Goal: Task Accomplishment & Management: Use online tool/utility

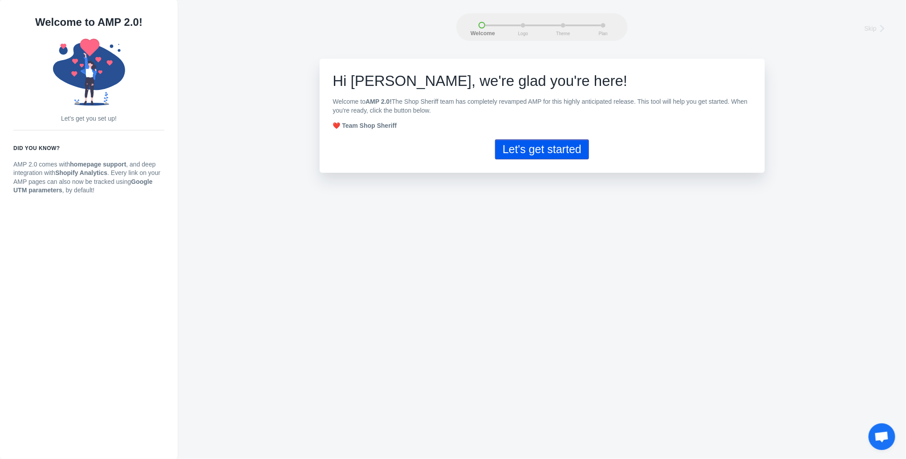
click at [523, 154] on button "Let's get started" at bounding box center [542, 149] width 94 height 20
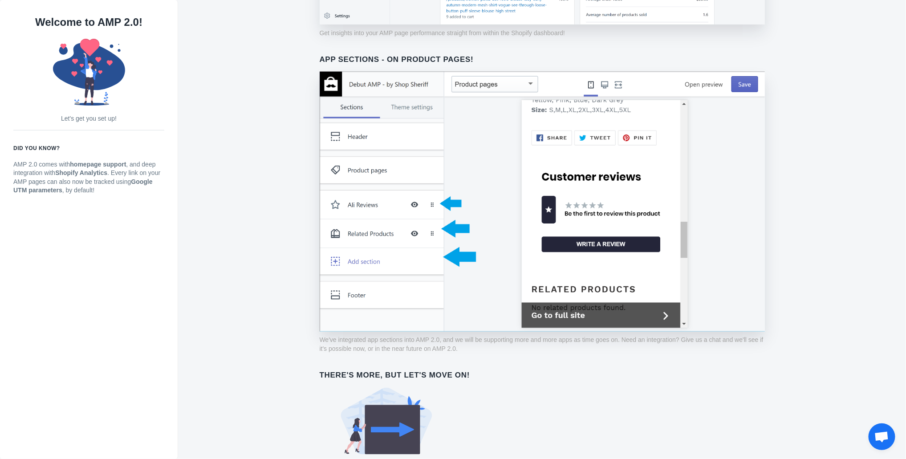
scroll to position [580, 0]
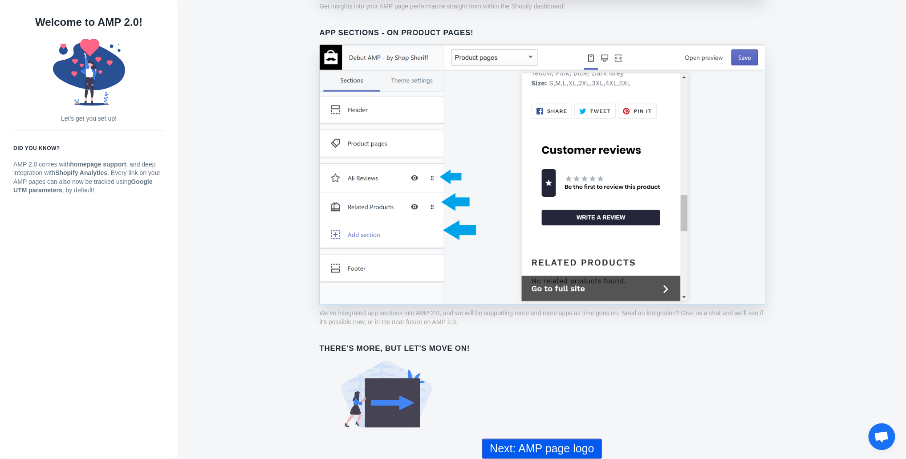
click at [548, 446] on button "Next: AMP page logo" at bounding box center [541, 449] width 119 height 20
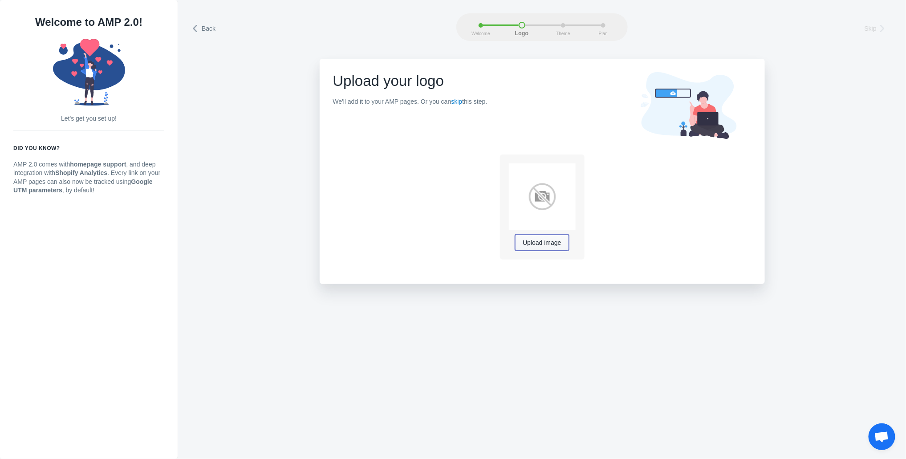
click at [519, 246] on button "Upload image" at bounding box center [541, 243] width 53 height 16
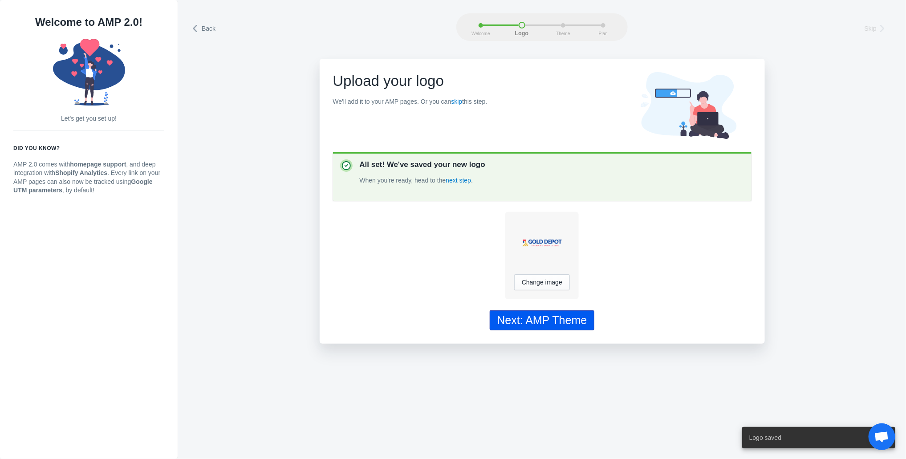
click at [543, 322] on div "Next: AMP Theme" at bounding box center [542, 320] width 90 height 13
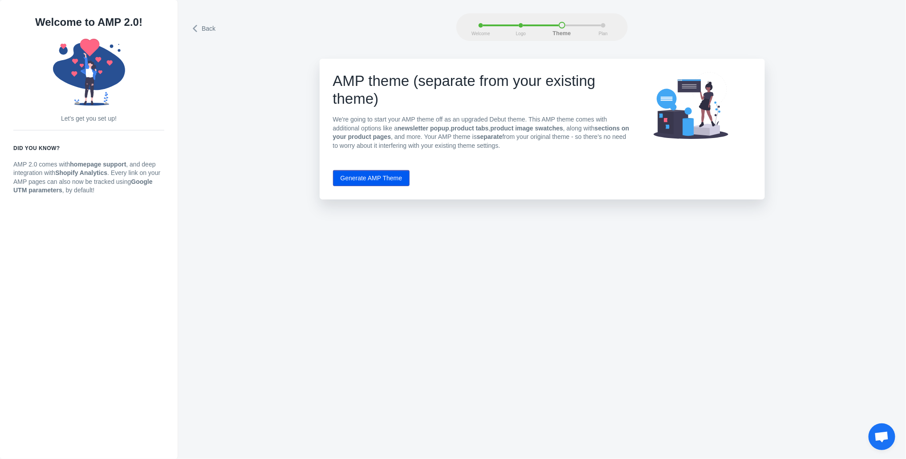
click at [387, 180] on button "Generate AMP Theme" at bounding box center [371, 178] width 77 height 16
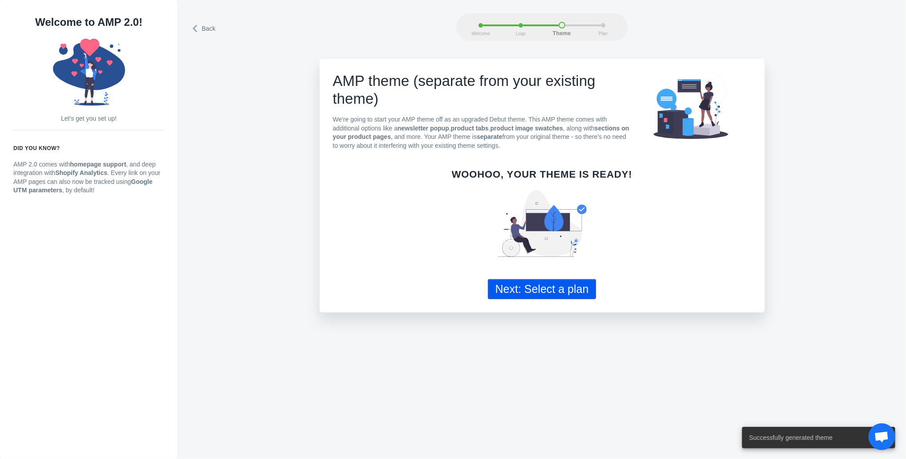
click at [573, 293] on button "Next: Select a plan" at bounding box center [542, 289] width 109 height 20
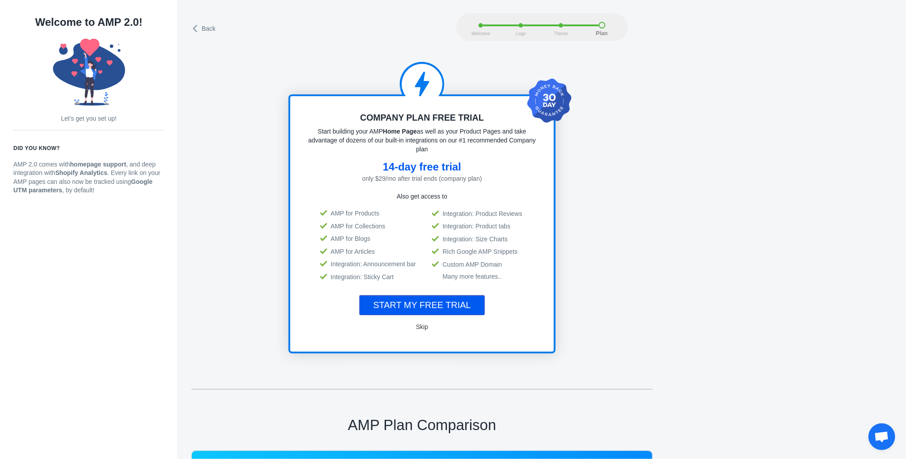
click at [459, 303] on span "START MY FREE TRIAL" at bounding box center [421, 305] width 97 height 10
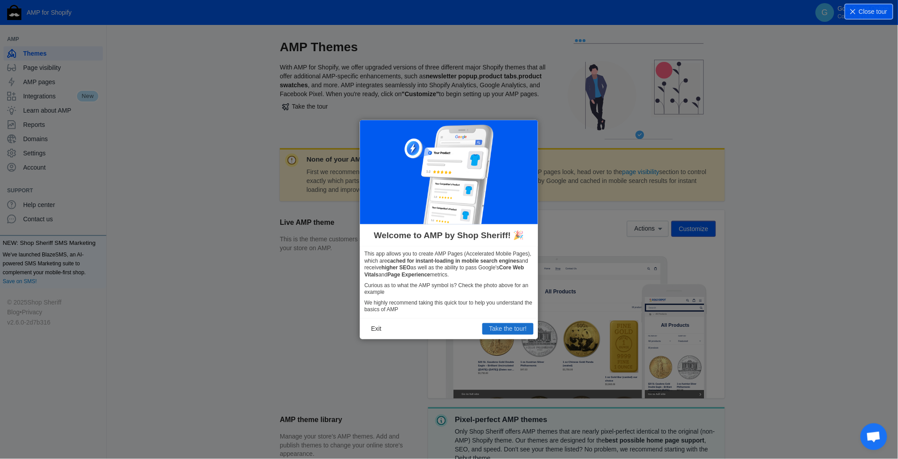
click at [514, 328] on button "Take the tour!" at bounding box center [508, 329] width 51 height 12
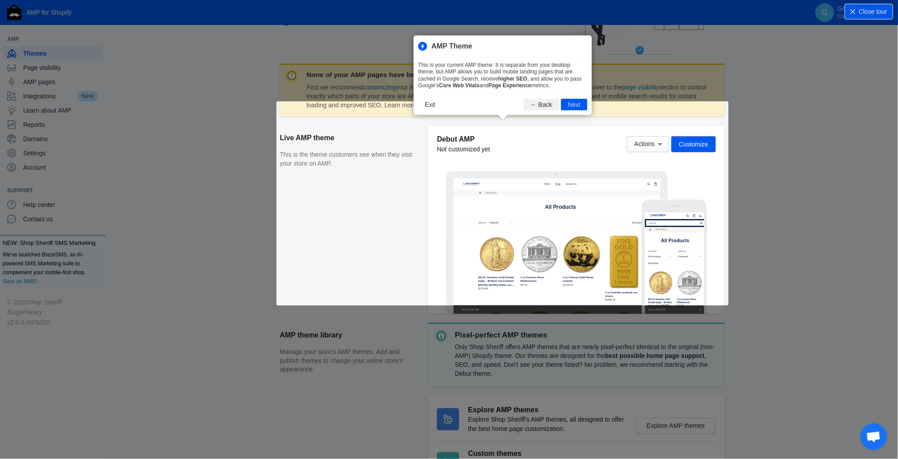
scroll to position [121, 0]
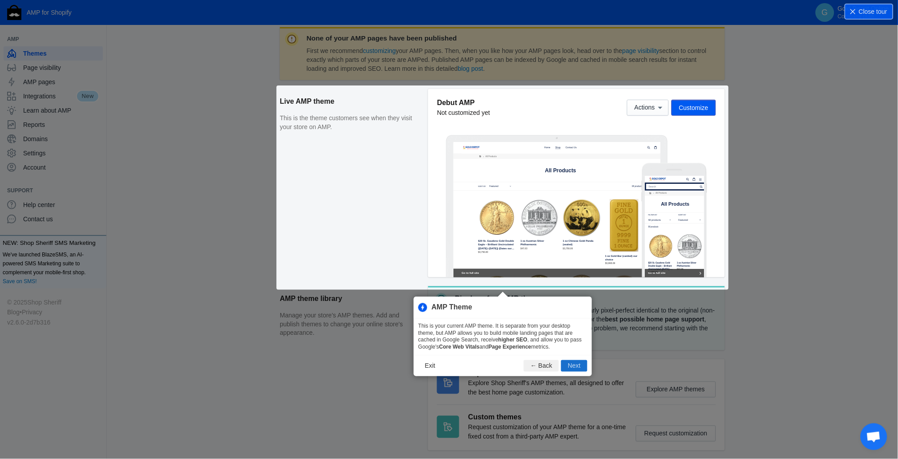
click at [570, 367] on button "Next" at bounding box center [574, 366] width 26 height 12
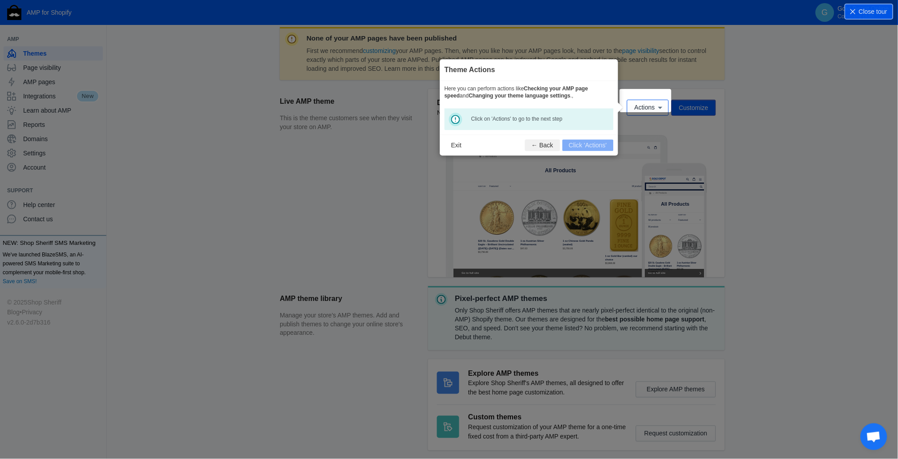
scroll to position [131, 0]
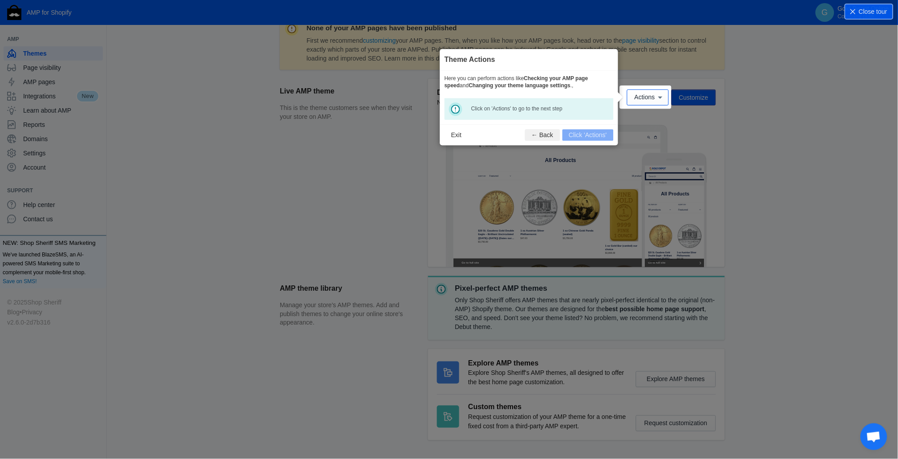
click at [457, 108] on div "Click on 'Actions' to go to the next step" at bounding box center [529, 109] width 169 height 22
click at [584, 134] on footer "Exit ← Back Click 'Actions'" at bounding box center [529, 135] width 178 height 21
click at [458, 107] on div "Click on 'Actions' to go to the next step" at bounding box center [529, 109] width 169 height 22
drag, startPoint x: 540, startPoint y: 112, endPoint x: 618, endPoint y: 131, distance: 80.7
click at [541, 113] on div "Click on 'Actions' to go to the next step" at bounding box center [529, 109] width 169 height 22
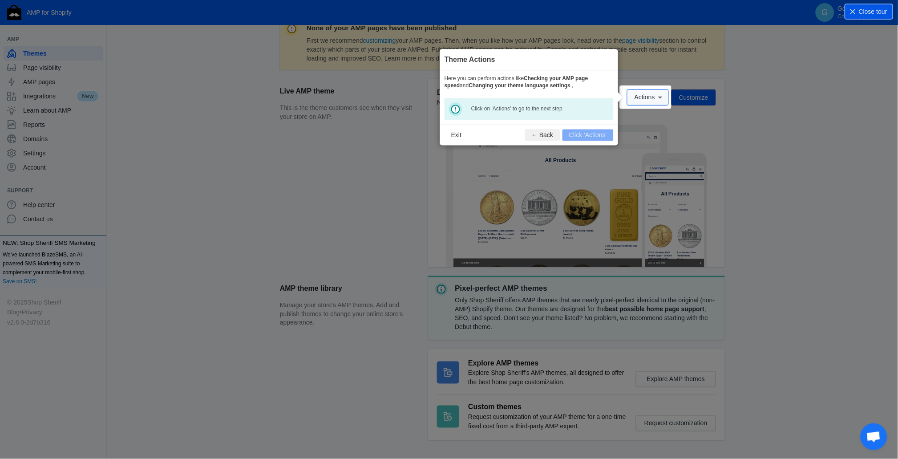
click at [659, 88] on div "Debut AMP Not customized yet Actions Customize" at bounding box center [576, 97] width 279 height 19
click at [651, 96] on span "Actions" at bounding box center [645, 97] width 20 height 7
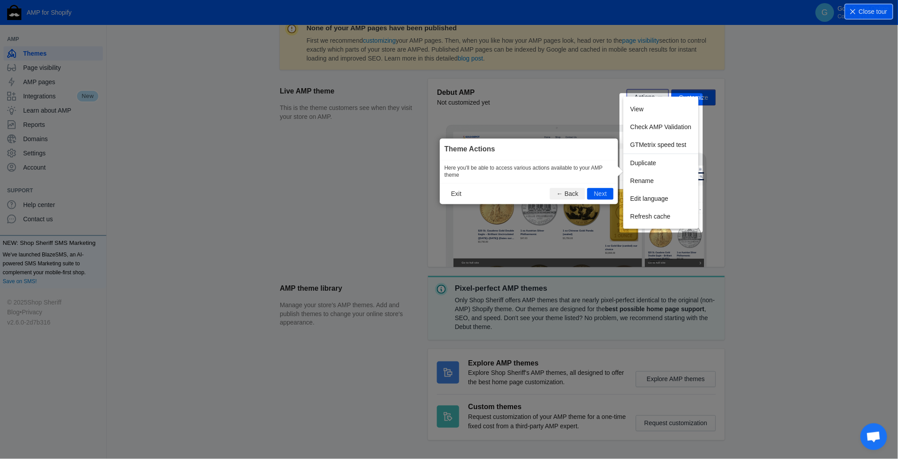
scroll to position [148, 0]
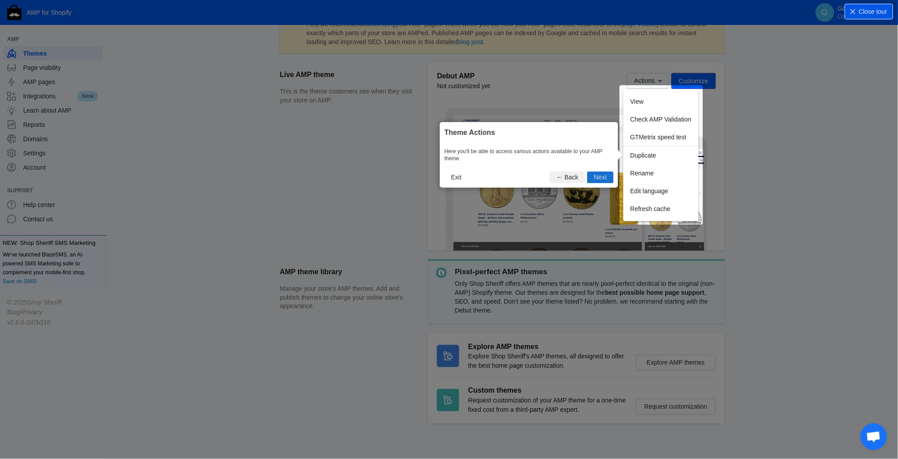
click at [607, 173] on button "Next" at bounding box center [601, 178] width 26 height 12
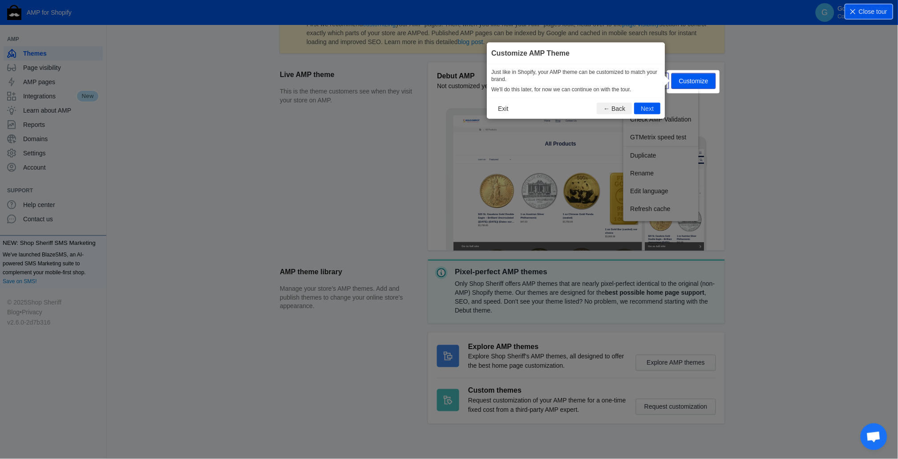
scroll to position [131, 0]
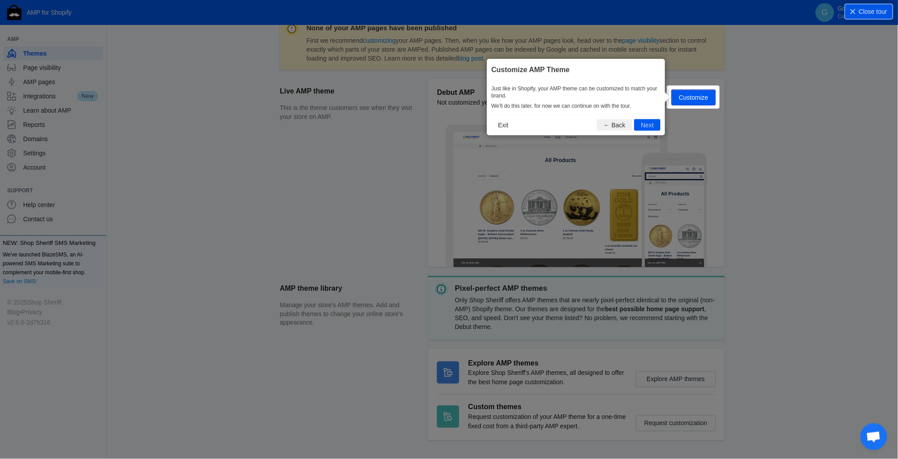
click at [643, 128] on button "Next" at bounding box center [648, 125] width 26 height 12
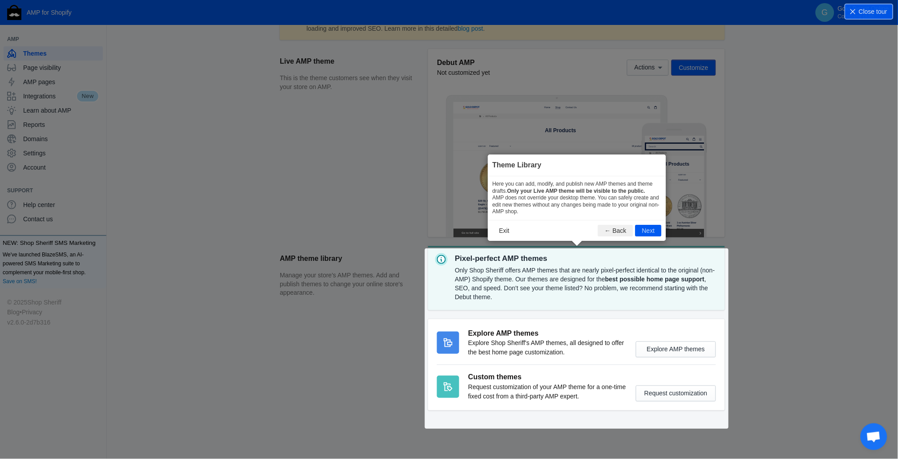
scroll to position [162, 0]
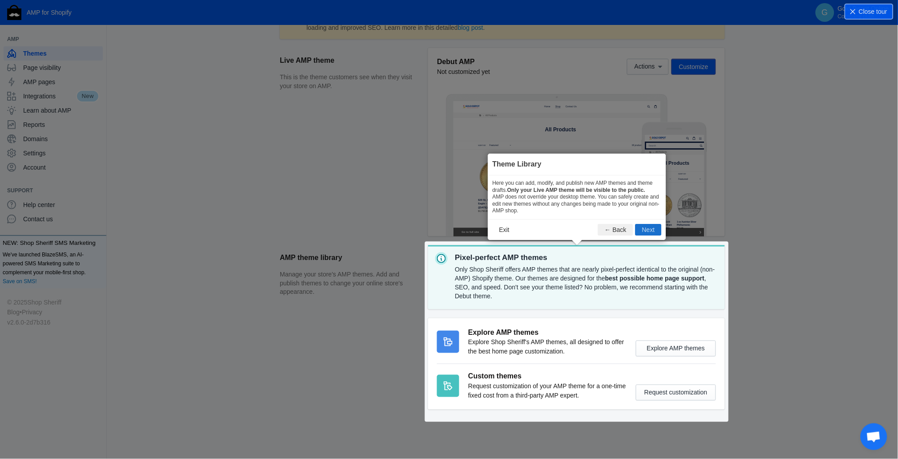
click at [644, 234] on button "Next" at bounding box center [649, 230] width 26 height 12
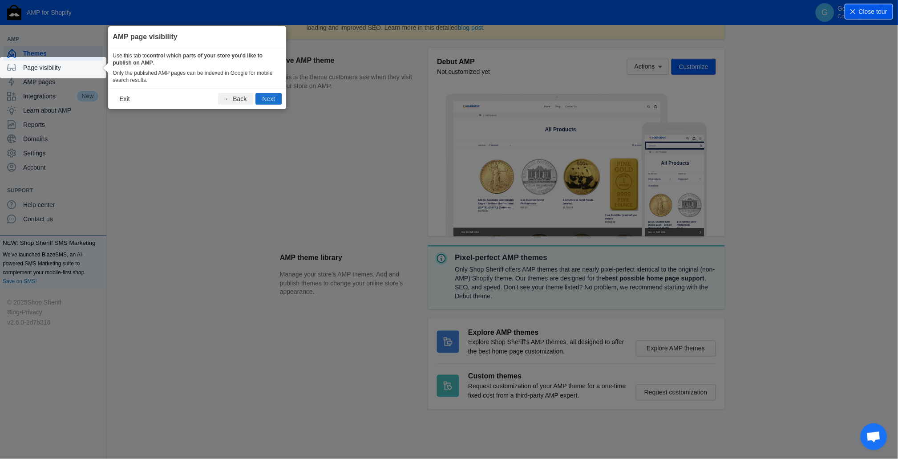
click at [268, 98] on button "Next" at bounding box center [269, 99] width 26 height 12
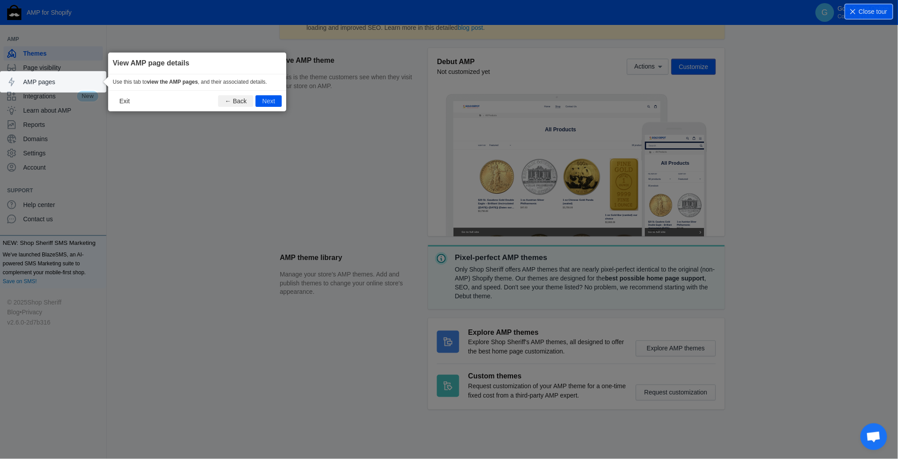
drag, startPoint x: 273, startPoint y: 98, endPoint x: 313, endPoint y: 179, distance: 89.8
click at [273, 99] on button "Next" at bounding box center [269, 101] width 26 height 12
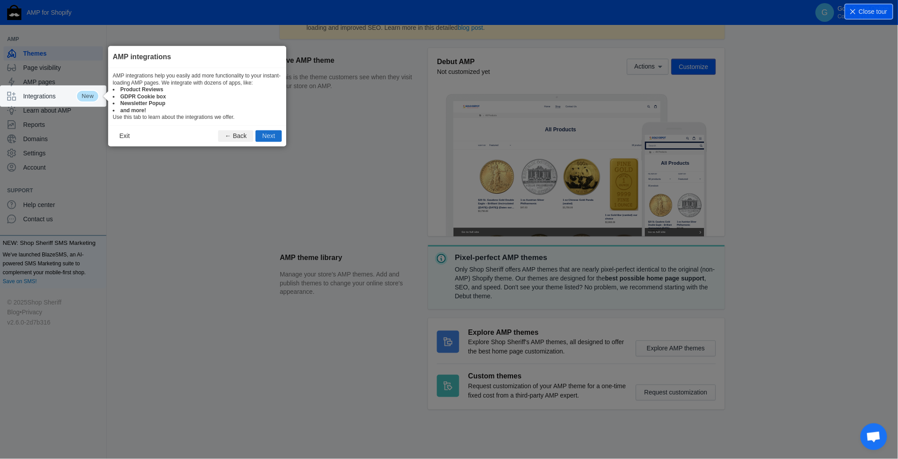
click at [271, 138] on button "Next" at bounding box center [269, 136] width 26 height 12
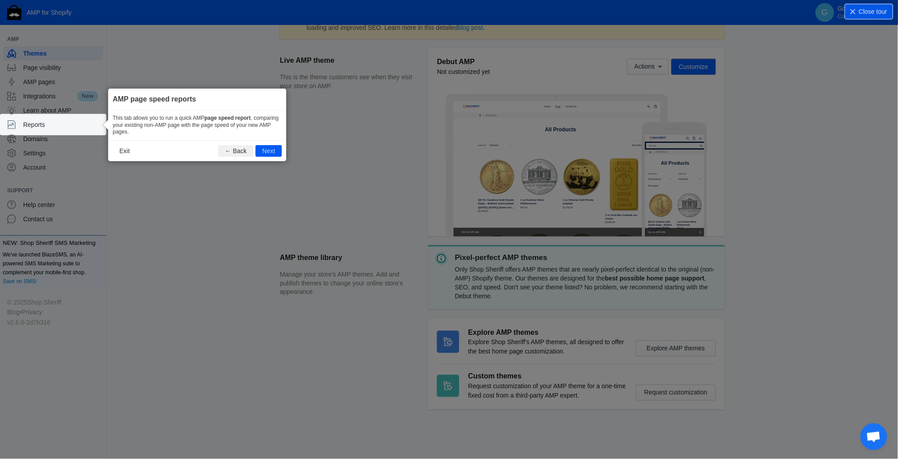
click at [270, 153] on button "Next" at bounding box center [269, 151] width 26 height 12
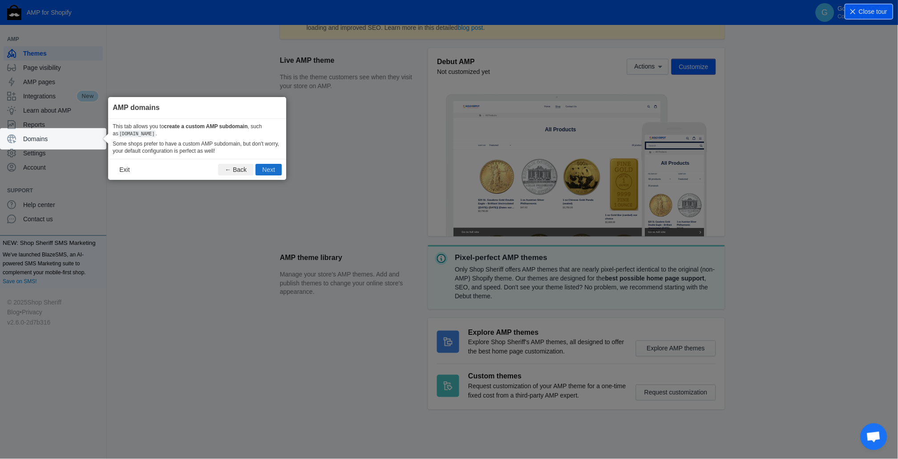
click at [264, 164] on footer "Exit ← Back Next" at bounding box center [197, 169] width 178 height 21
click at [265, 168] on button "Next" at bounding box center [269, 170] width 26 height 12
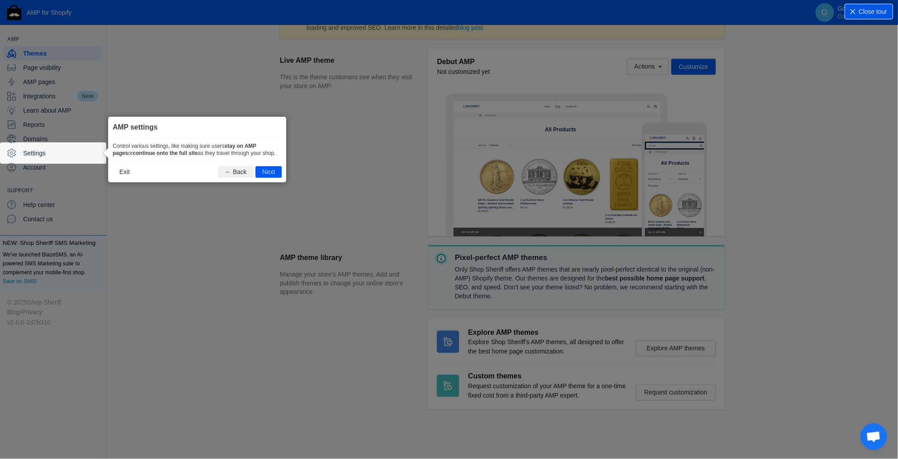
click at [267, 178] on button "Next" at bounding box center [269, 172] width 26 height 12
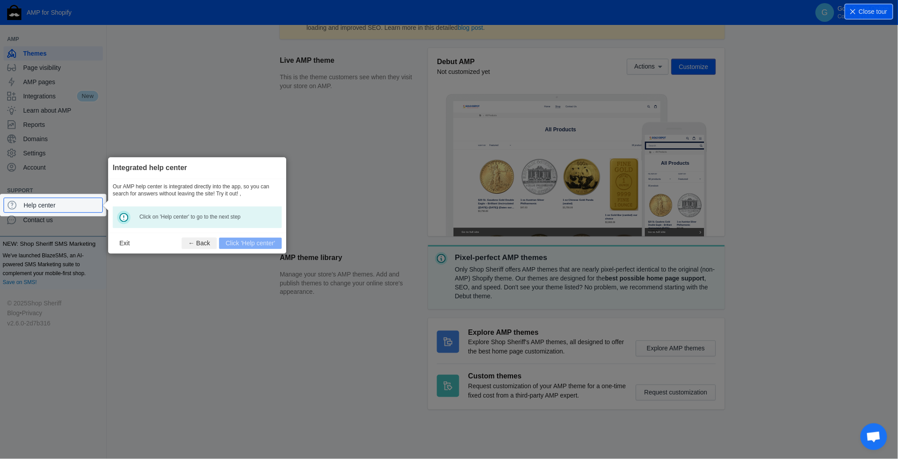
click at [119, 204] on div "Our AMP help center is integrated directly into the app, so you can search for …" at bounding box center [197, 205] width 178 height 53
click at [61, 207] on span "Help center" at bounding box center [61, 205] width 75 height 9
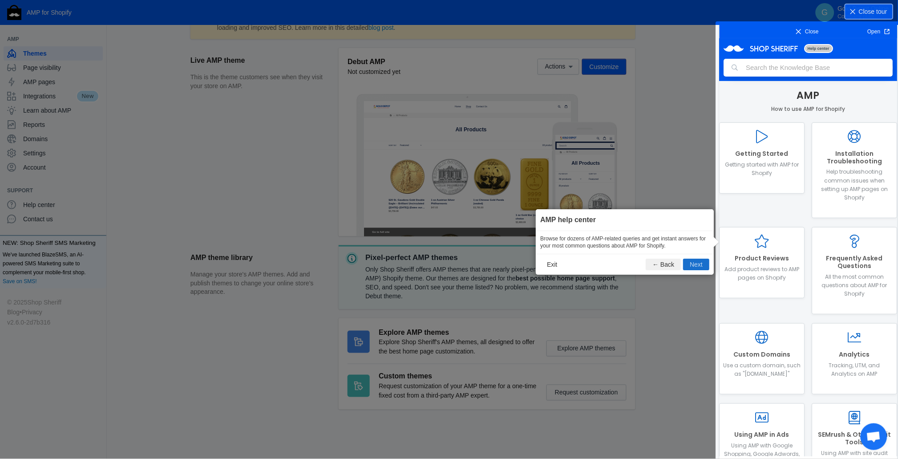
scroll to position [0, 0]
click at [698, 266] on button "Next" at bounding box center [697, 265] width 26 height 12
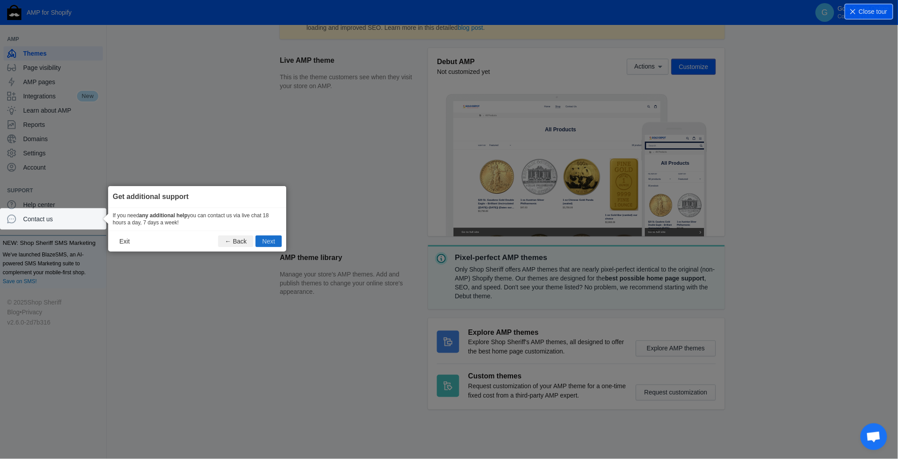
click at [270, 238] on button "Next" at bounding box center [269, 241] width 26 height 12
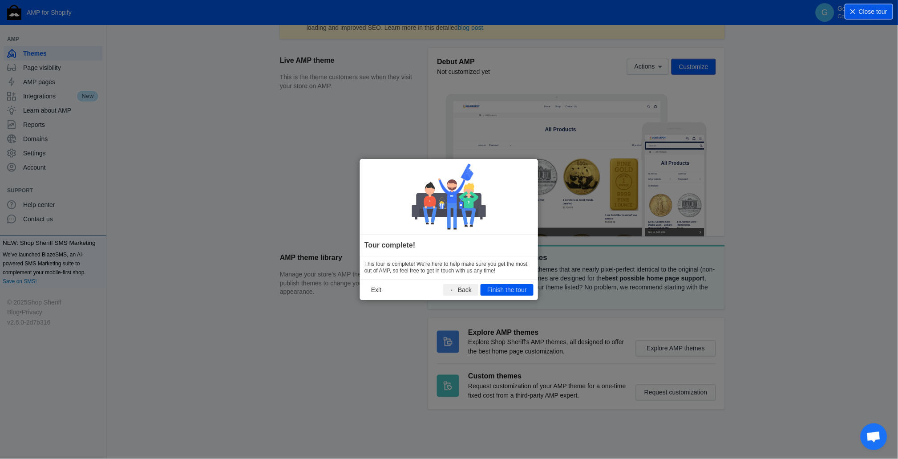
click at [521, 288] on button "Finish the tour" at bounding box center [507, 290] width 53 height 12
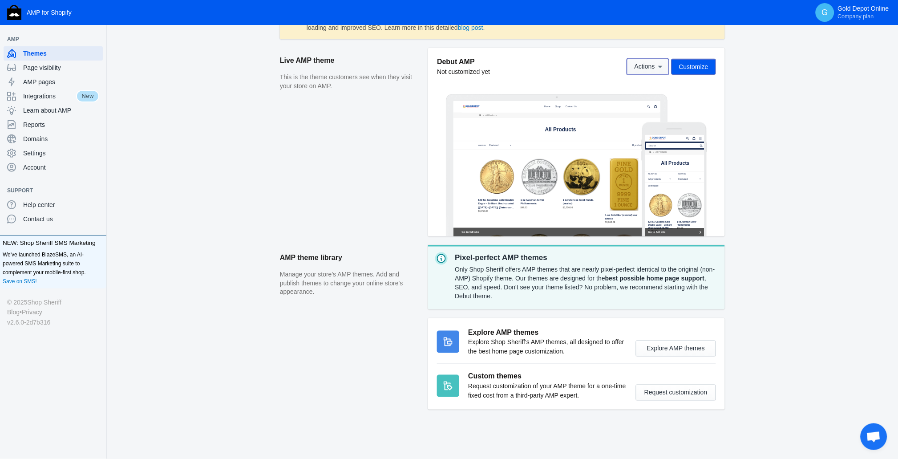
click at [641, 65] on span "Actions" at bounding box center [645, 66] width 20 height 7
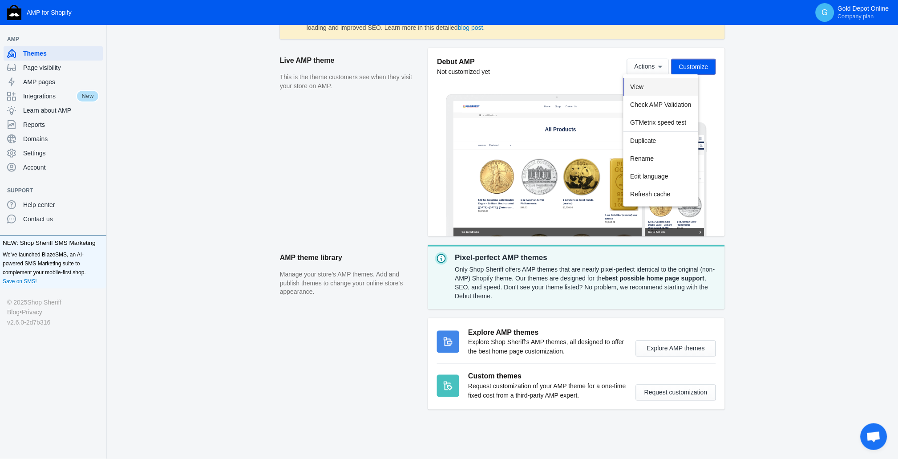
click at [638, 90] on button "View" at bounding box center [661, 87] width 75 height 18
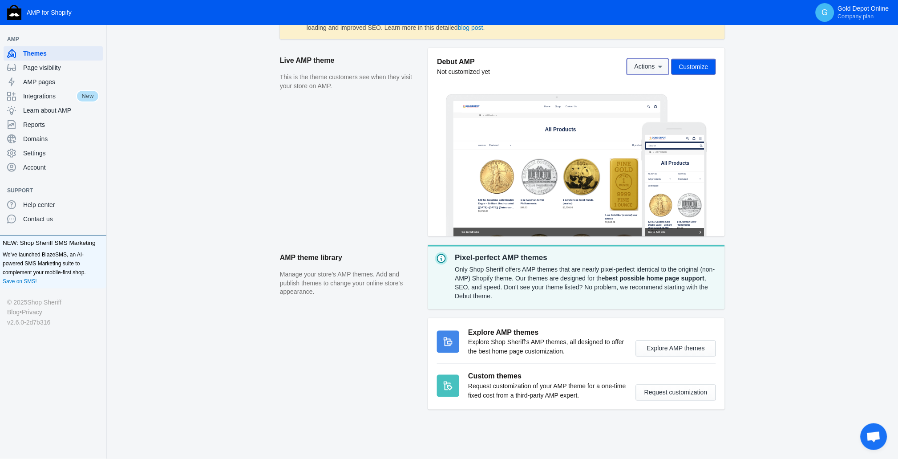
click at [641, 62] on span "Actions" at bounding box center [648, 65] width 27 height 7
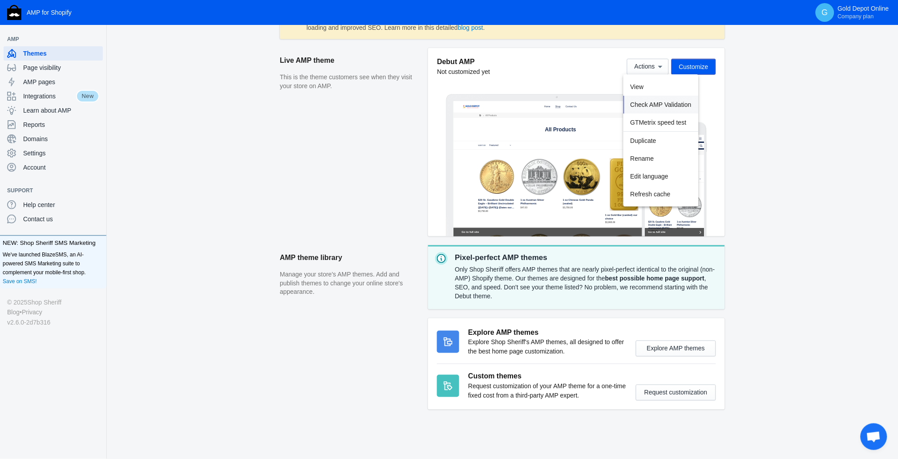
click at [641, 102] on span "Check AMP Validation" at bounding box center [661, 104] width 61 height 7
